Goal: Information Seeking & Learning: Learn about a topic

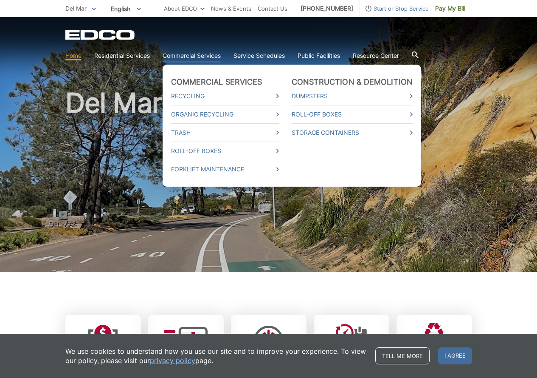
click at [193, 54] on link "Commercial Services" at bounding box center [192, 55] width 58 height 9
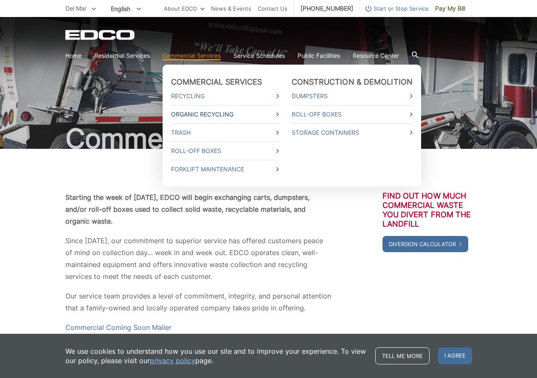
click at [198, 114] on link "Organic Recycling" at bounding box center [225, 114] width 108 height 9
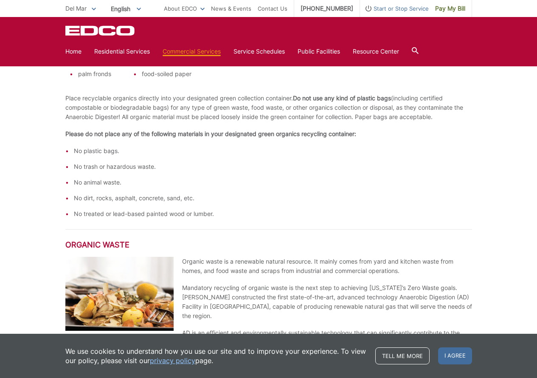
scroll to position [382, 0]
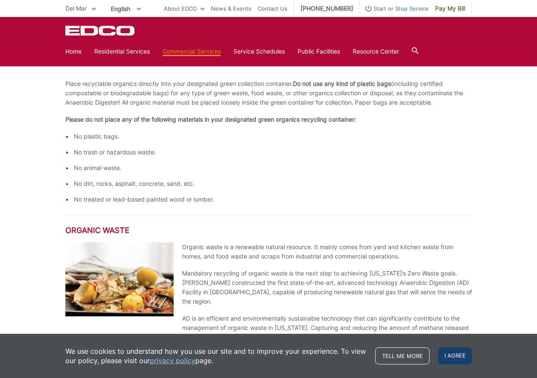
click at [450, 356] on span "I agree" at bounding box center [455, 355] width 34 height 17
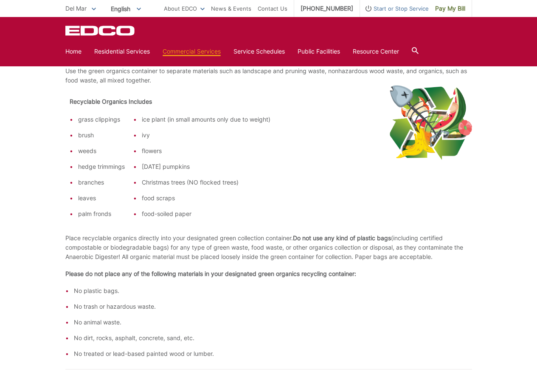
scroll to position [0, 0]
